Goal: Transaction & Acquisition: Download file/media

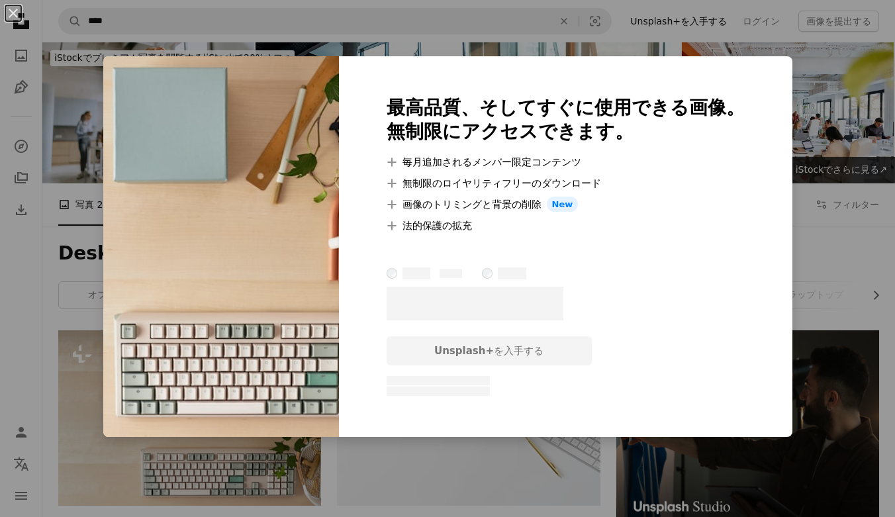
scroll to position [50, 0]
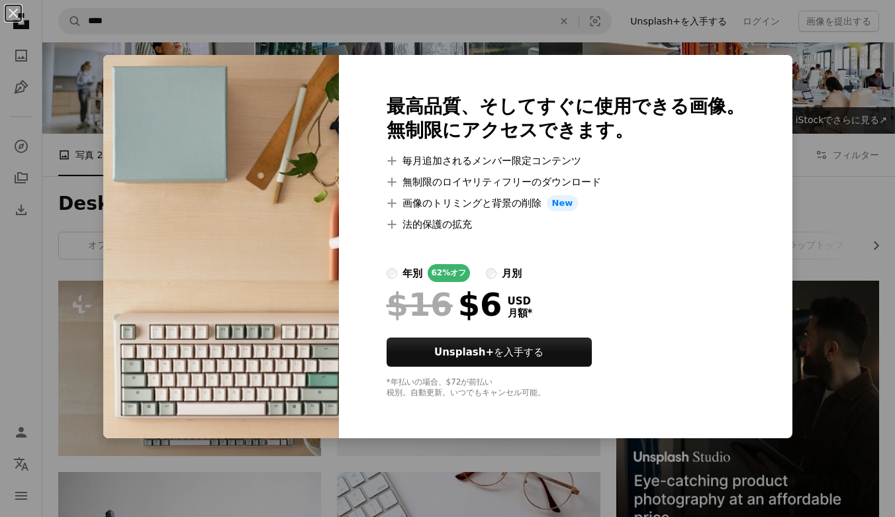
click at [821, 114] on div "An X shape 最高品質、そしてすぐに使用できる画像。 無制限にアクセスできます。 A plus sign 毎月追加されるメンバー限定コンテンツ A p…" at bounding box center [447, 258] width 895 height 517
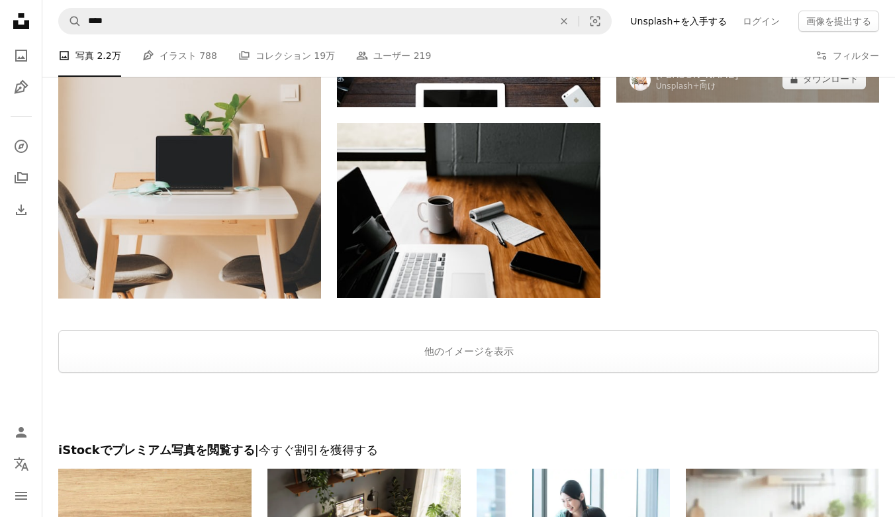
scroll to position [1739, 0]
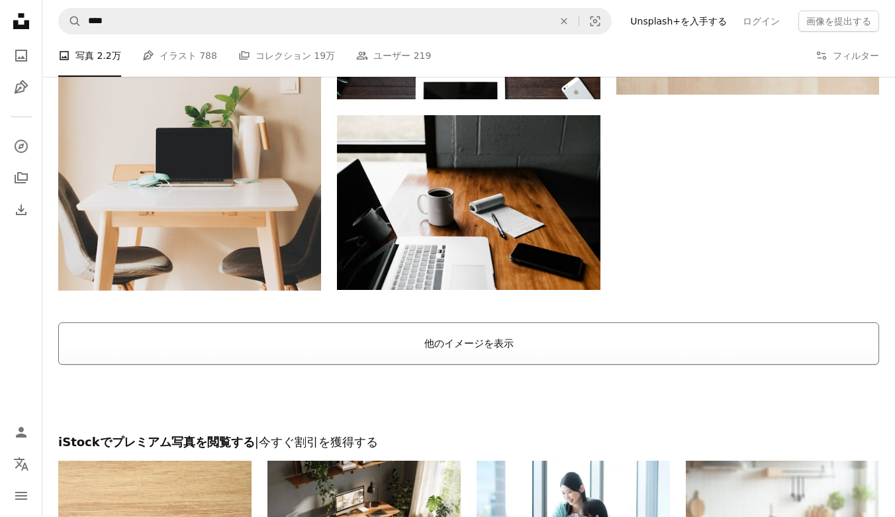
click at [514, 357] on button "他のイメージを表示" at bounding box center [468, 343] width 820 height 42
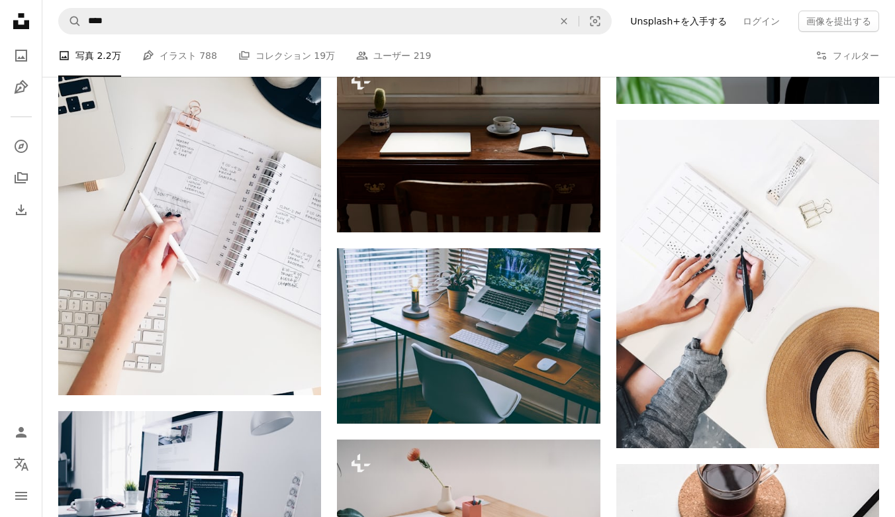
scroll to position [6584, 0]
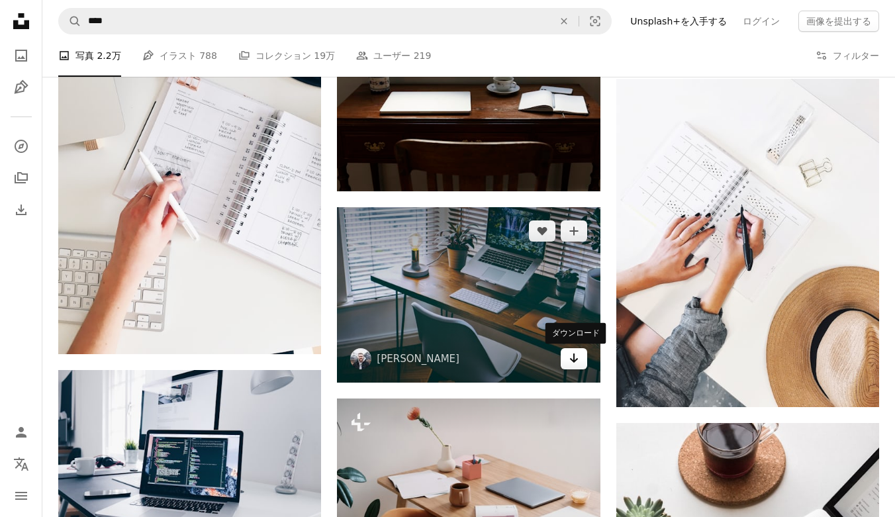
click at [576, 364] on icon "Arrow pointing down" at bounding box center [573, 358] width 11 height 16
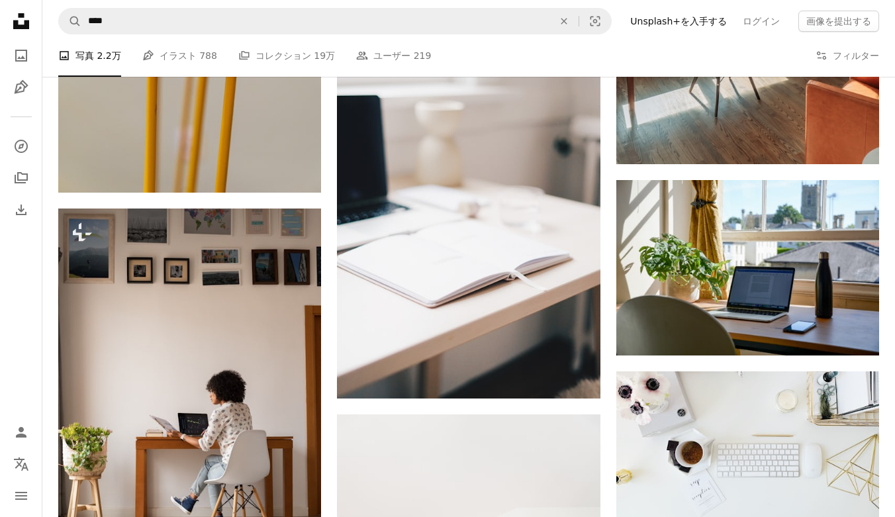
scroll to position [9994, 0]
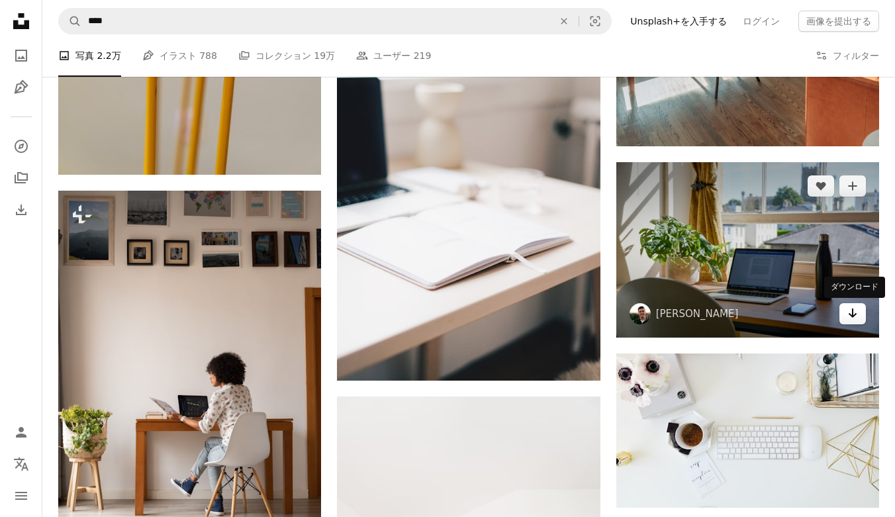
click at [861, 320] on link "Arrow pointing down" at bounding box center [852, 313] width 26 height 21
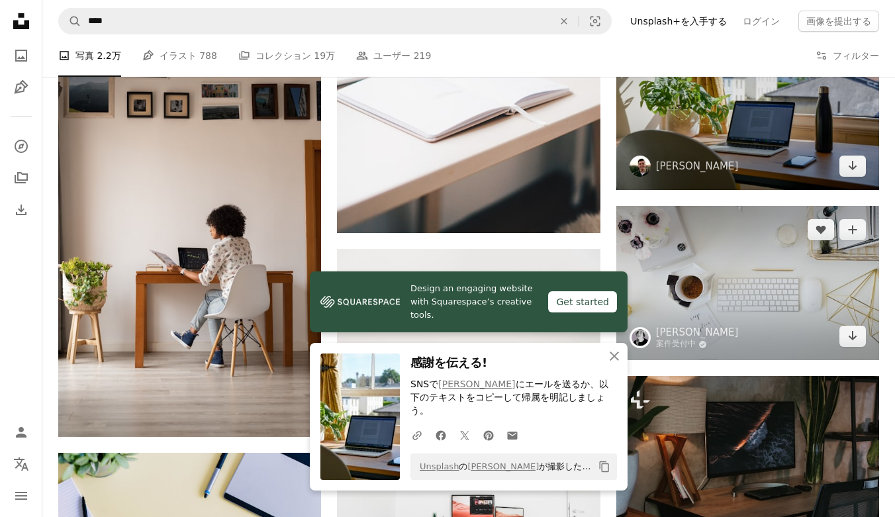
scroll to position [10145, 0]
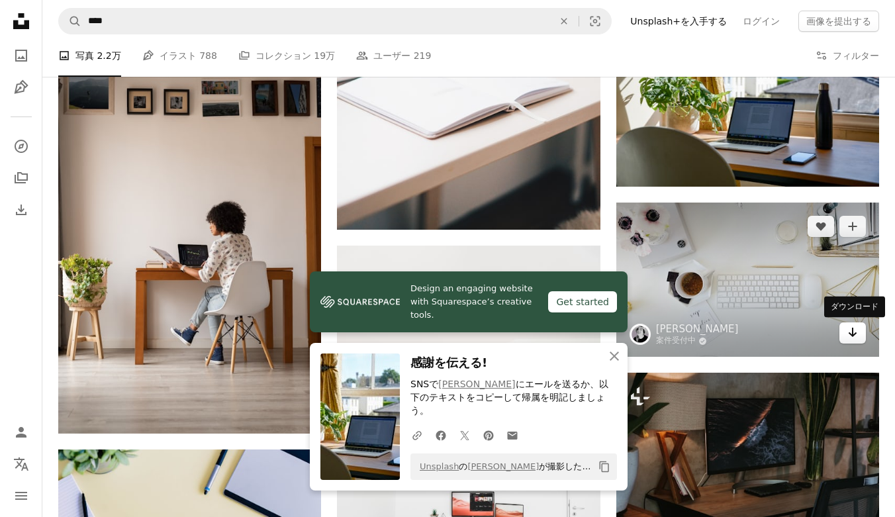
click at [846, 337] on link "Arrow pointing down" at bounding box center [852, 332] width 26 height 21
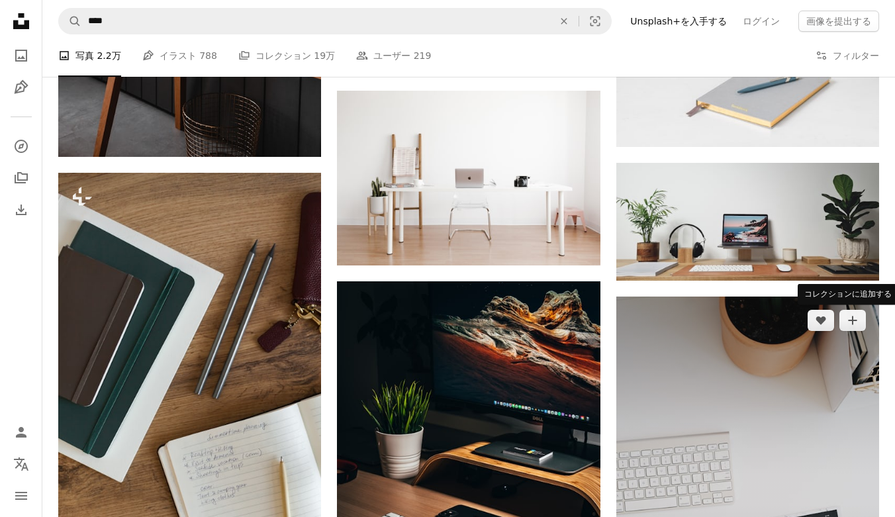
scroll to position [14375, 0]
